Goal: Task Accomplishment & Management: Manage account settings

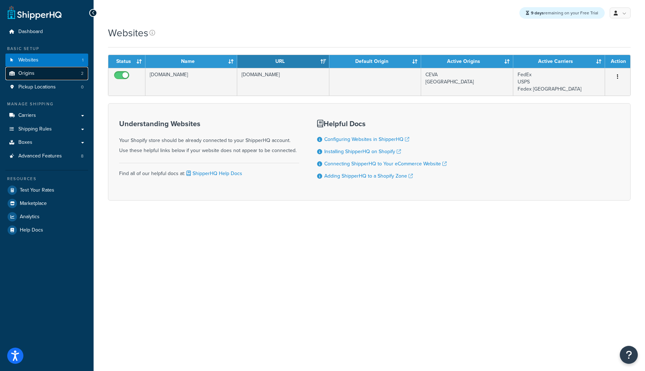
click at [40, 72] on link "Origins 2" at bounding box center [46, 73] width 83 height 13
click at [28, 75] on span "Origins" at bounding box center [26, 74] width 16 height 6
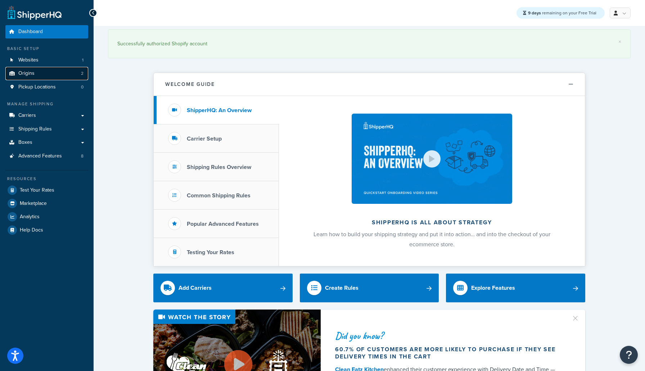
click at [53, 76] on link "Origins 2" at bounding box center [46, 73] width 83 height 13
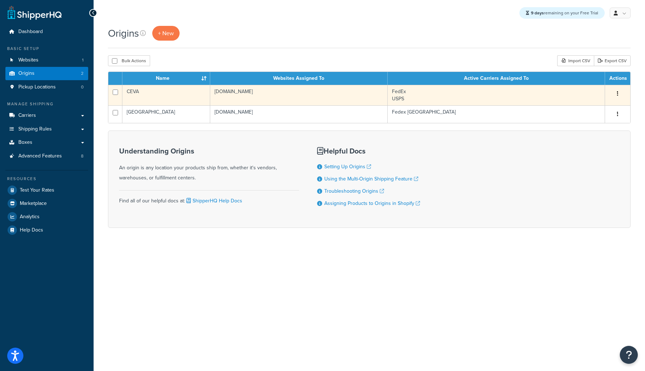
click at [135, 93] on td "CEVA" at bounding box center [166, 95] width 88 height 21
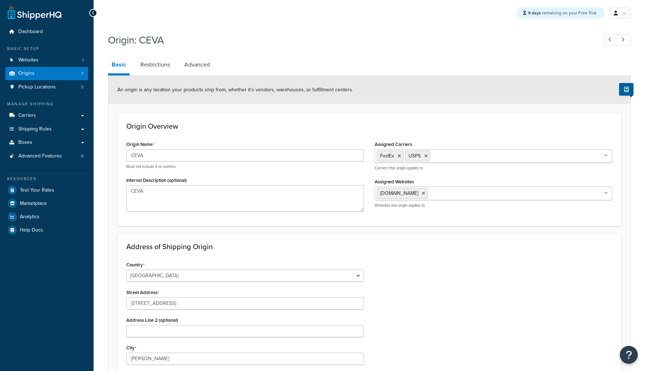
select select "14"
click at [48, 69] on link "Origins 2" at bounding box center [46, 73] width 83 height 13
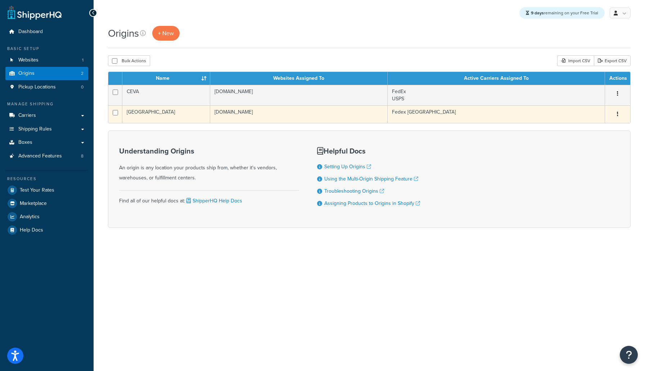
click at [139, 117] on td "[GEOGRAPHIC_DATA]" at bounding box center [166, 114] width 88 height 18
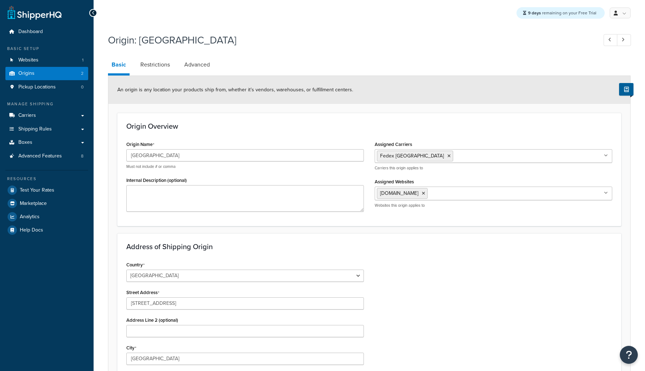
select select "1039"
click at [56, 62] on link "Websites 1" at bounding box center [46, 60] width 83 height 13
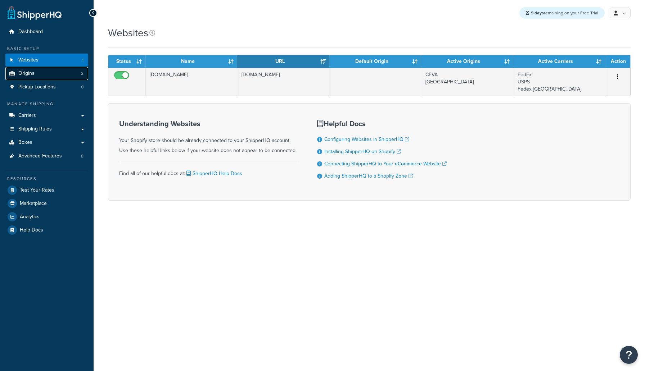
click at [59, 77] on link "Origins 2" at bounding box center [46, 73] width 83 height 13
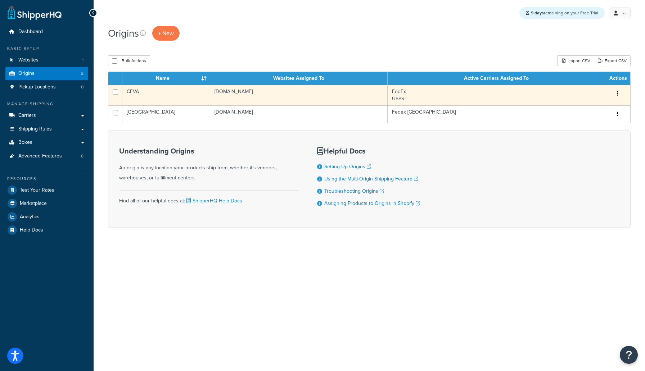
click at [146, 97] on td "CEVA" at bounding box center [166, 95] width 88 height 21
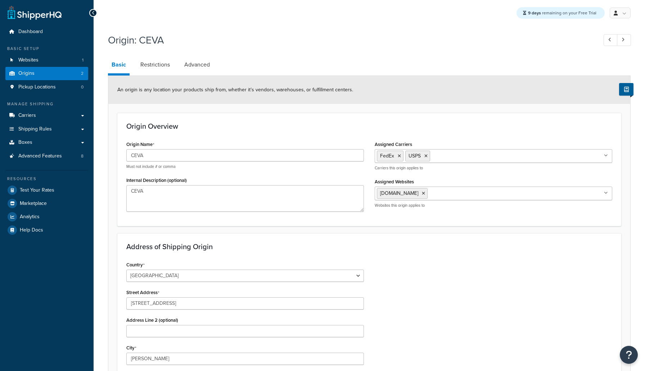
select select "14"
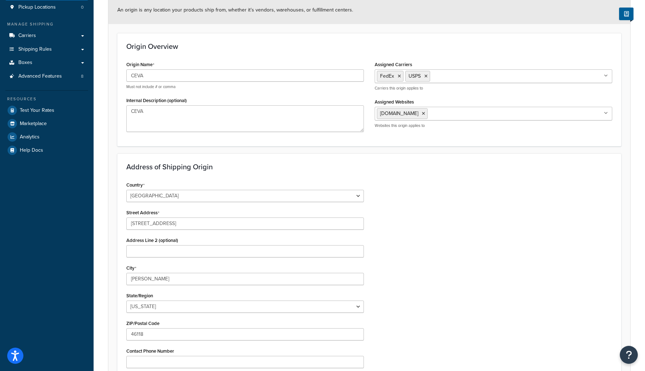
scroll to position [89, 0]
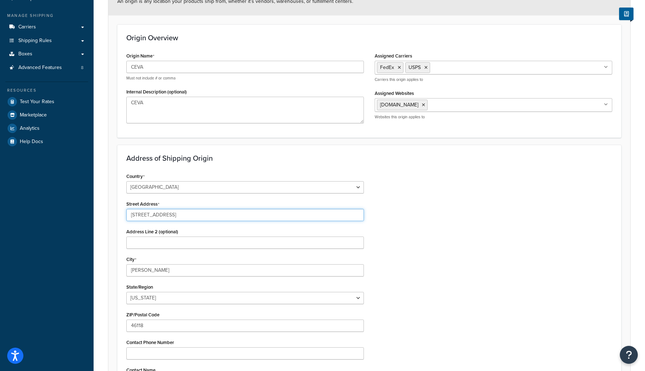
click at [211, 216] on input "1564 Innovation Boulevard" at bounding box center [245, 215] width 238 height 12
click at [551, 176] on div "Country United States United Kingdom Afghanistan Åland Islands Albania Algeria …" at bounding box center [369, 290] width 497 height 238
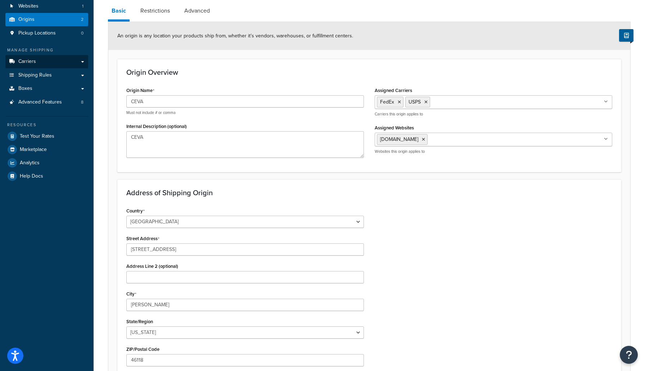
scroll to position [0, 0]
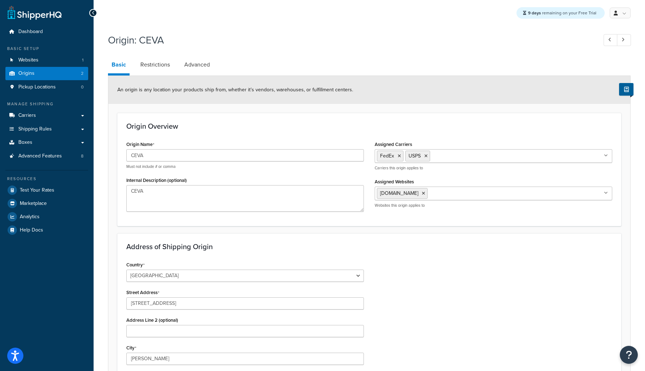
click at [41, 16] on link at bounding box center [35, 12] width 54 height 14
click at [40, 31] on span "Dashboard" at bounding box center [30, 32] width 24 height 6
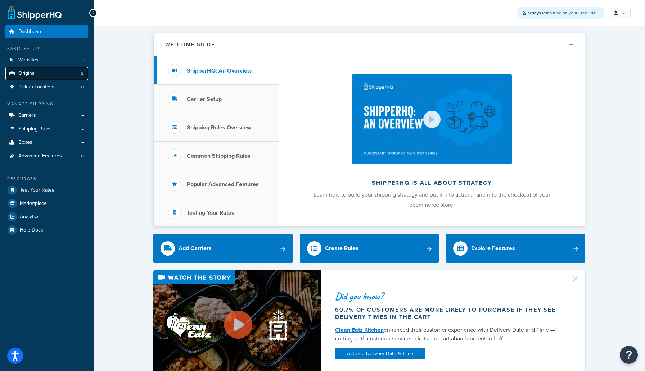
click at [34, 71] on link "Origins 2" at bounding box center [46, 73] width 83 height 13
